Goal: Check status: Check status

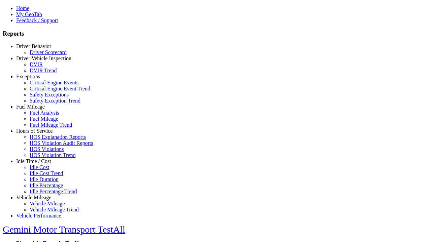
click at [39, 134] on link "Hours of Service" at bounding box center [34, 131] width 36 height 6
click at [44, 140] on link "HOS Explanation Reports" at bounding box center [58, 137] width 56 height 6
type input "**********"
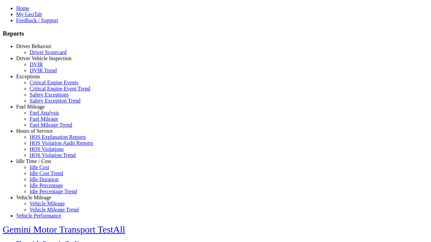
type input "*********"
